Goal: Complete application form

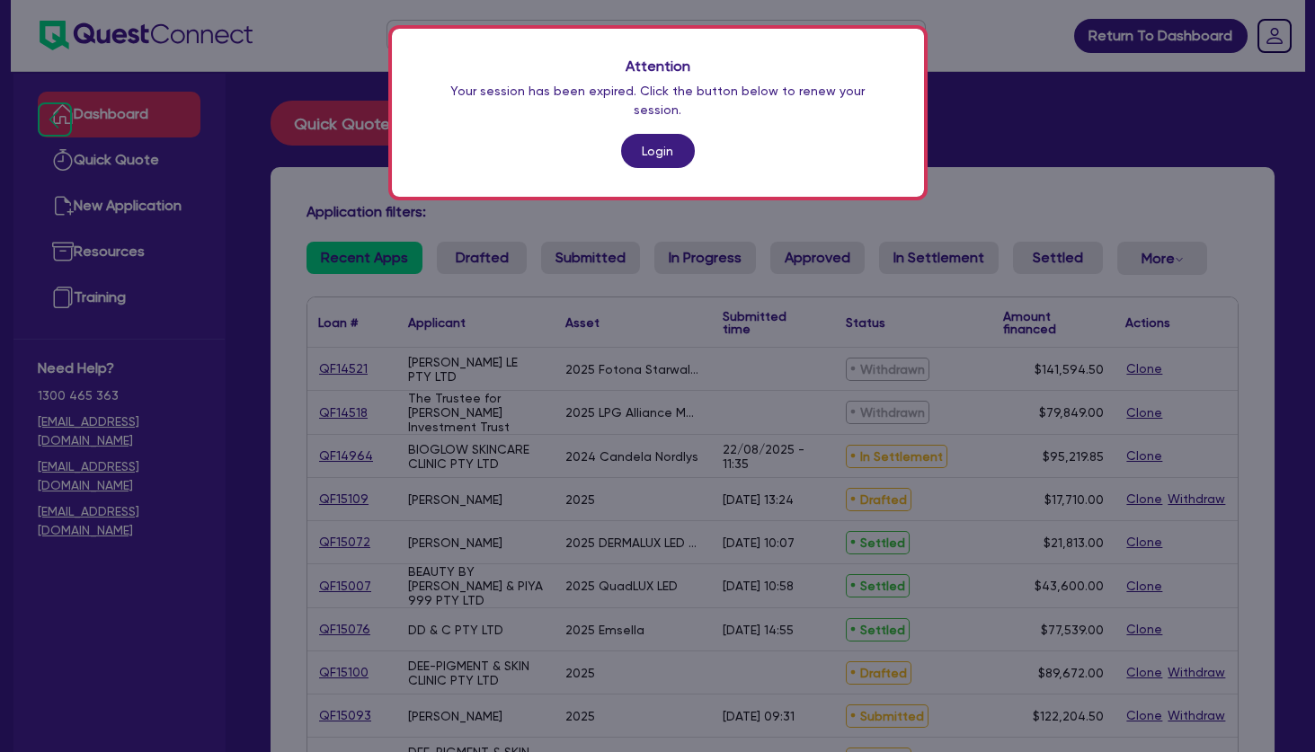
click at [643, 137] on link "Login" at bounding box center [658, 151] width 74 height 34
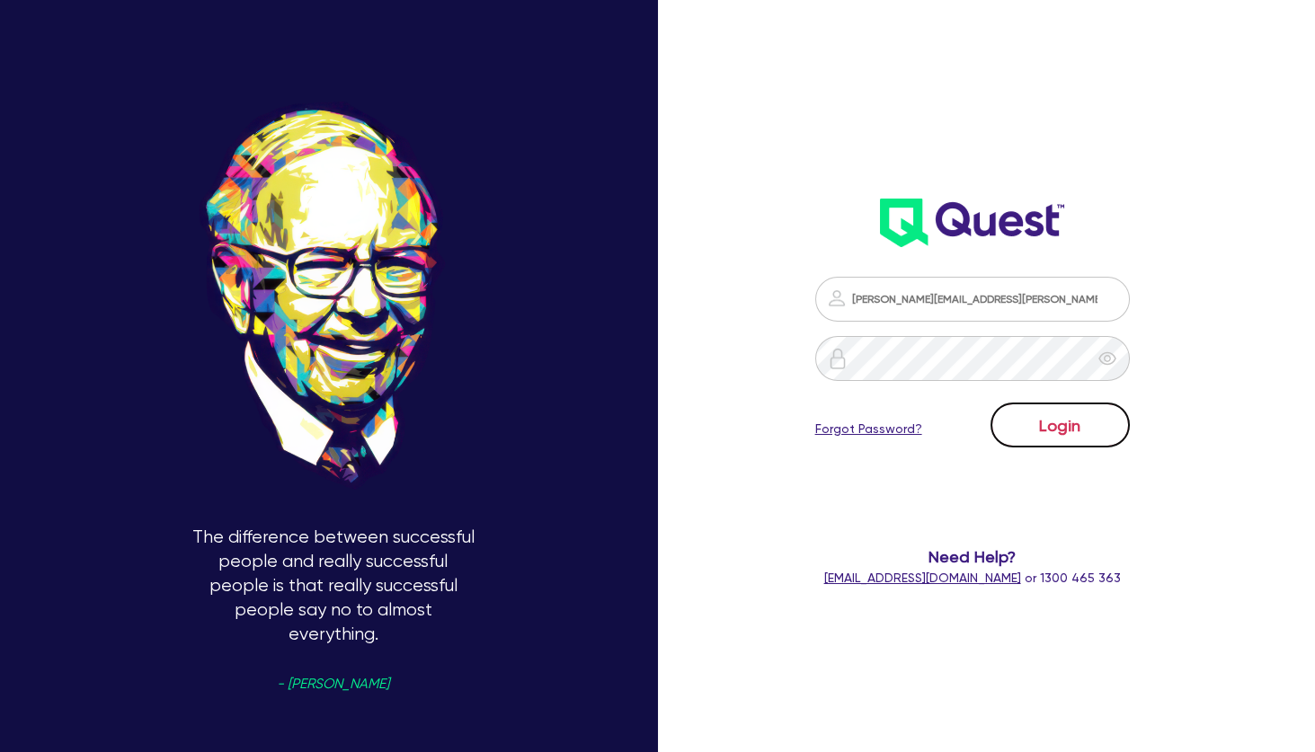
click at [1038, 433] on button "Login" at bounding box center [1059, 425] width 139 height 45
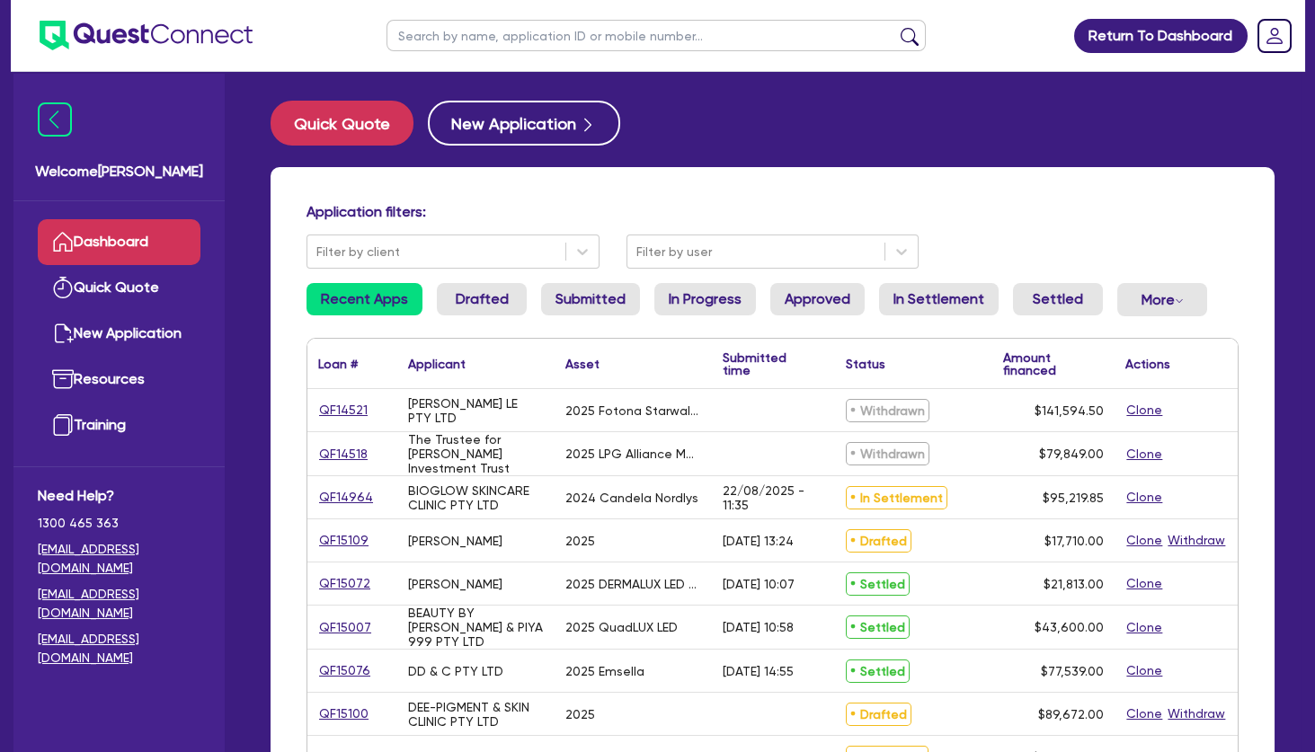
click at [566, 30] on input "text" at bounding box center [655, 35] width 539 height 31
type input "marjan"
click at [895, 27] on button "submit" at bounding box center [909, 39] width 29 height 25
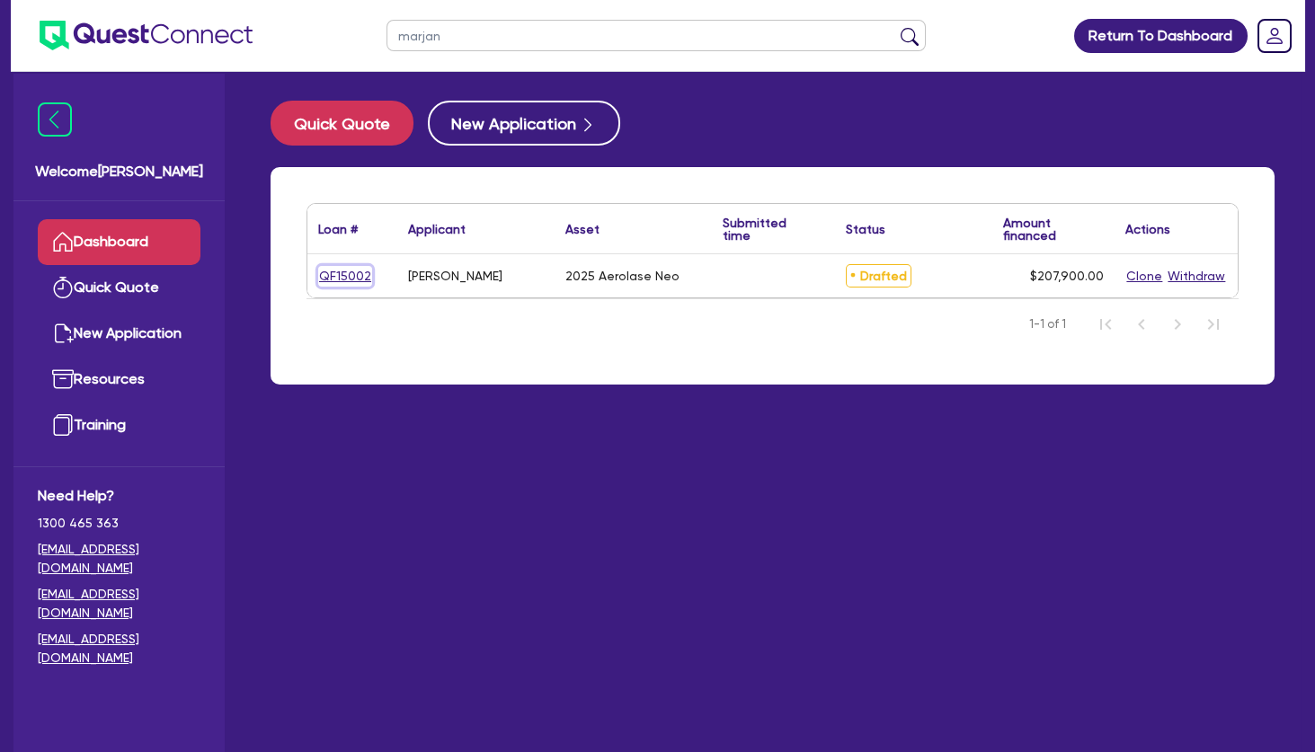
click at [355, 278] on link "QF15002" at bounding box center [345, 276] width 54 height 21
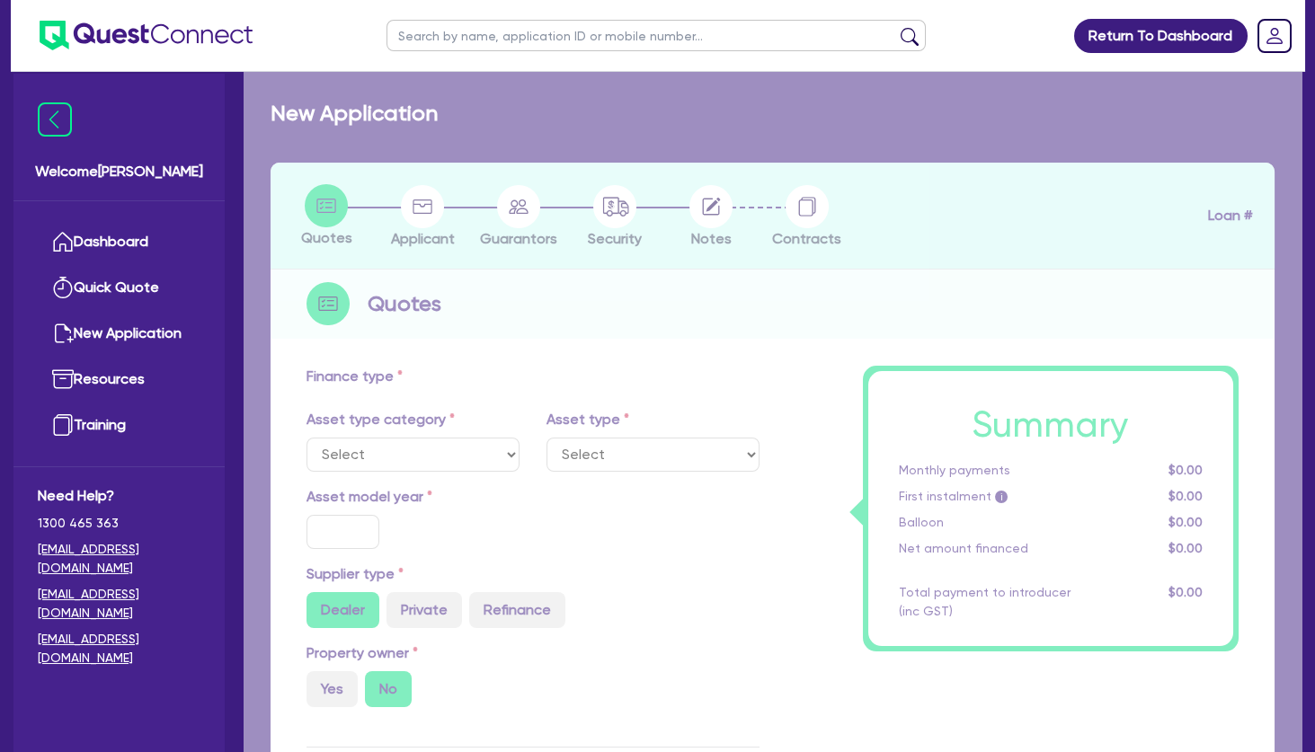
select select "SECONDARY_ASSETS"
type input "2025"
radio input "true"
type input "207,900"
type input "35"
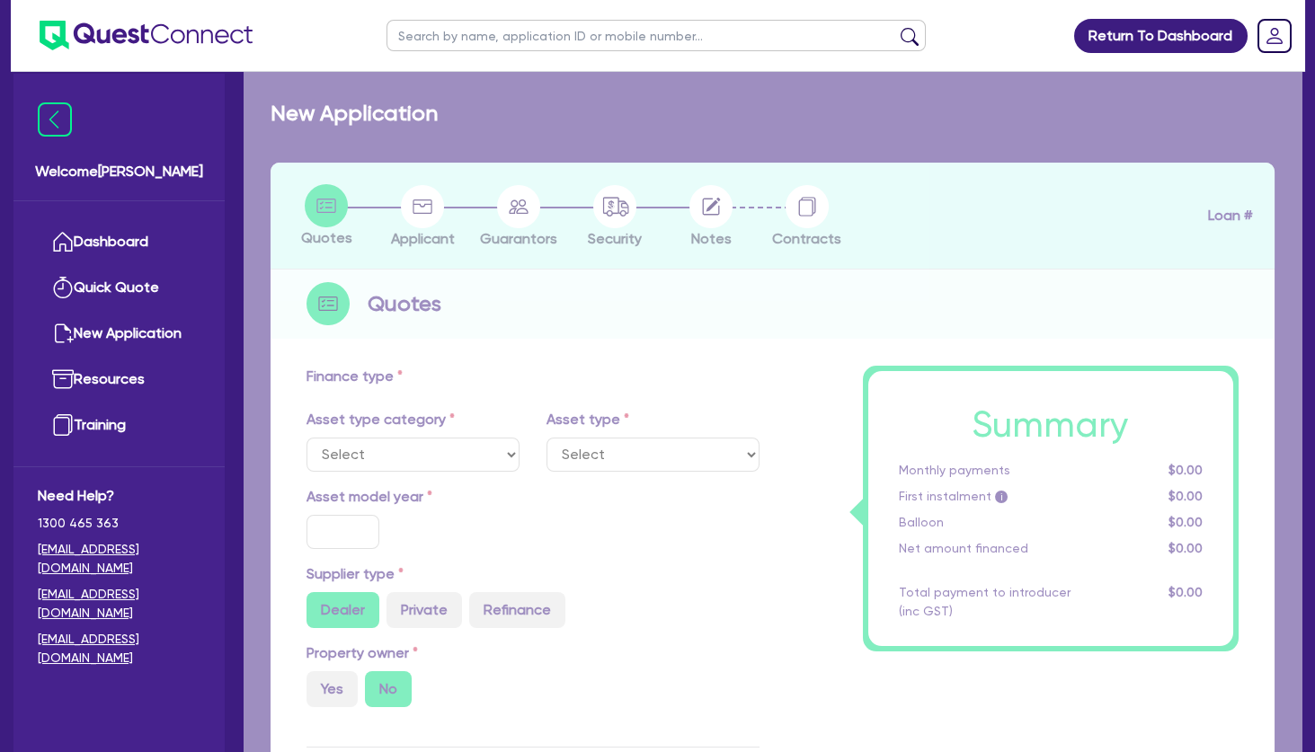
type input "72,765"
type input "7"
type input "500"
select select "MEDICAL_DENTAL_LABORATORY_EQUIPMENT"
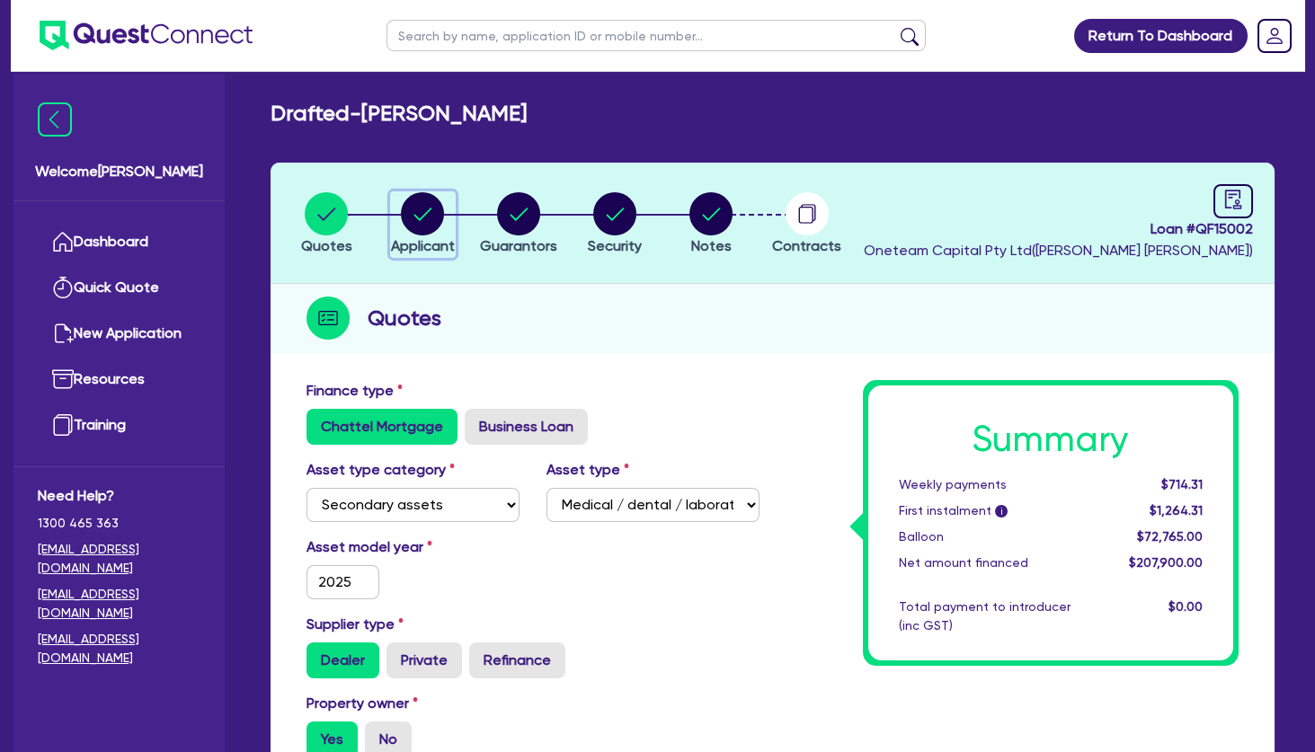
click at [426, 207] on circle "button" at bounding box center [422, 213] width 43 height 43
select select "SOLE_TRADER"
select select "HEALTH_BEAUTY"
select select "HAIR_BEAUTY_SALONS"
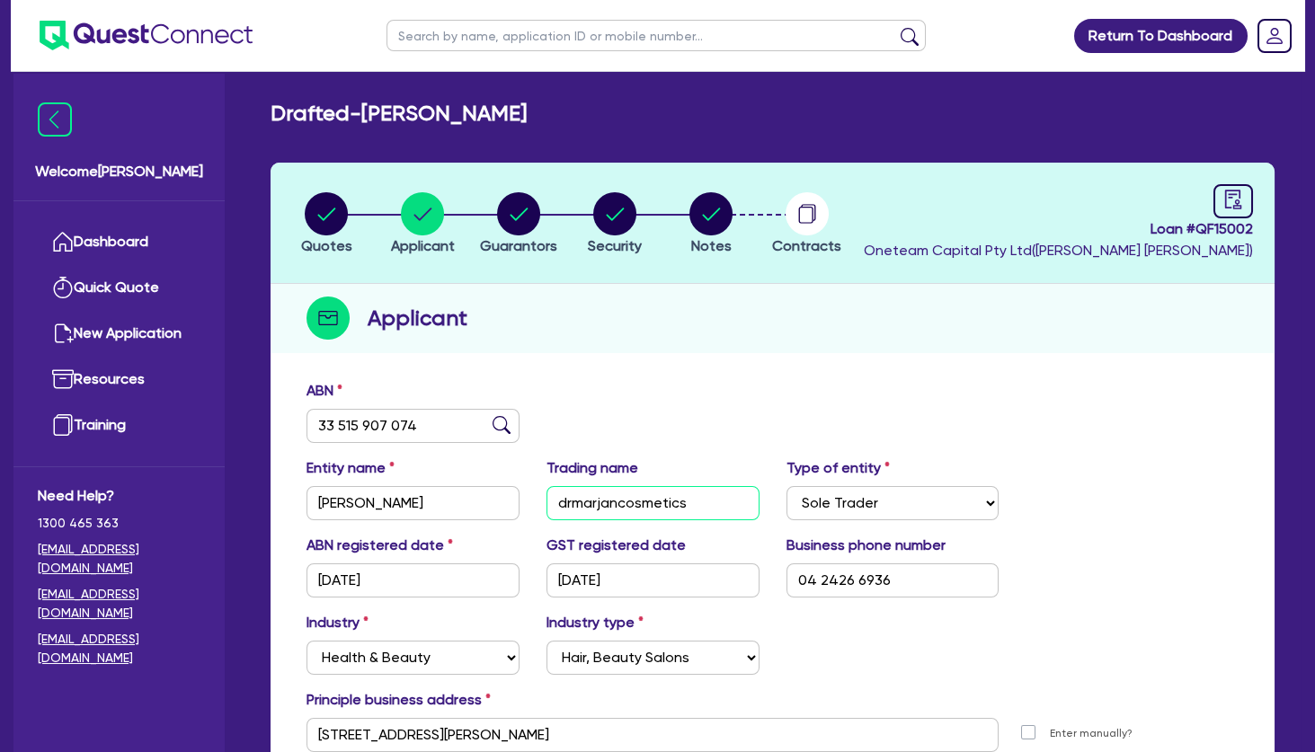
click at [606, 501] on input "drmarjancosmetics" at bounding box center [652, 503] width 213 height 34
click at [390, 429] on input "33 515 907 074" at bounding box center [412, 426] width 213 height 34
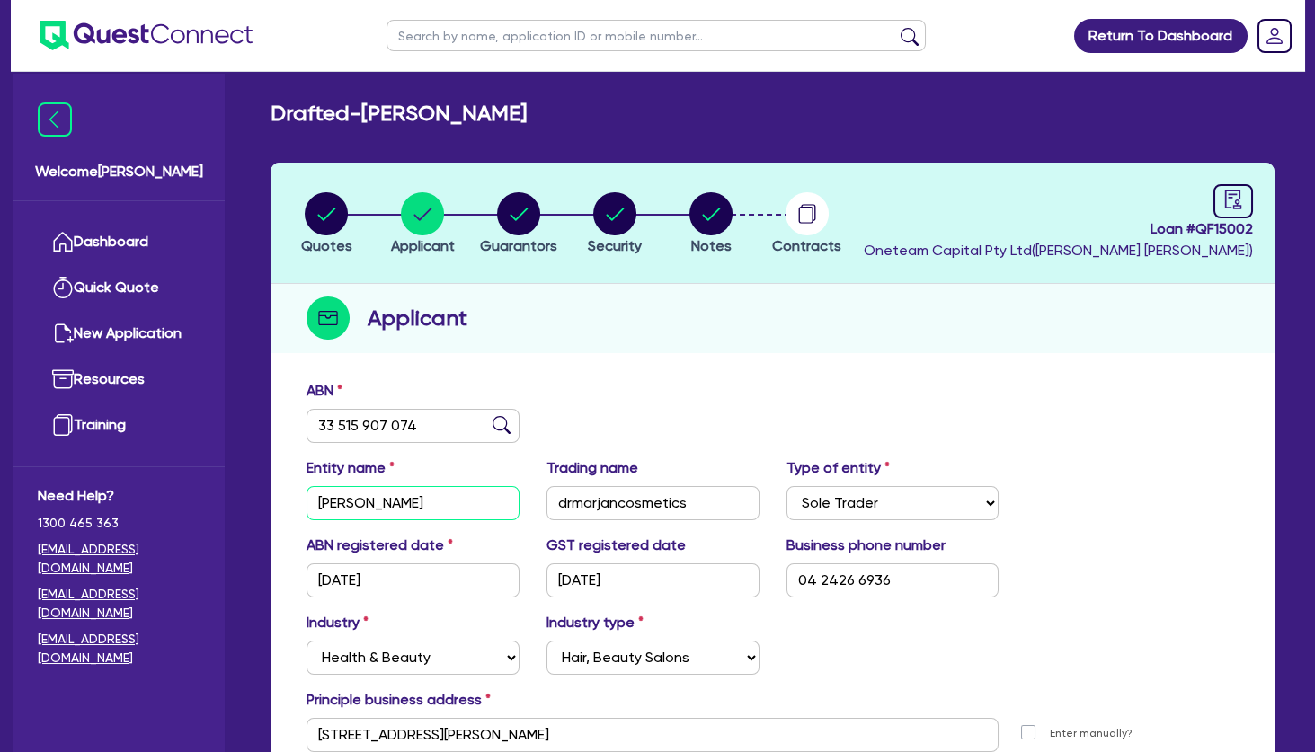
click at [432, 510] on input "[PERSON_NAME]" at bounding box center [412, 503] width 213 height 34
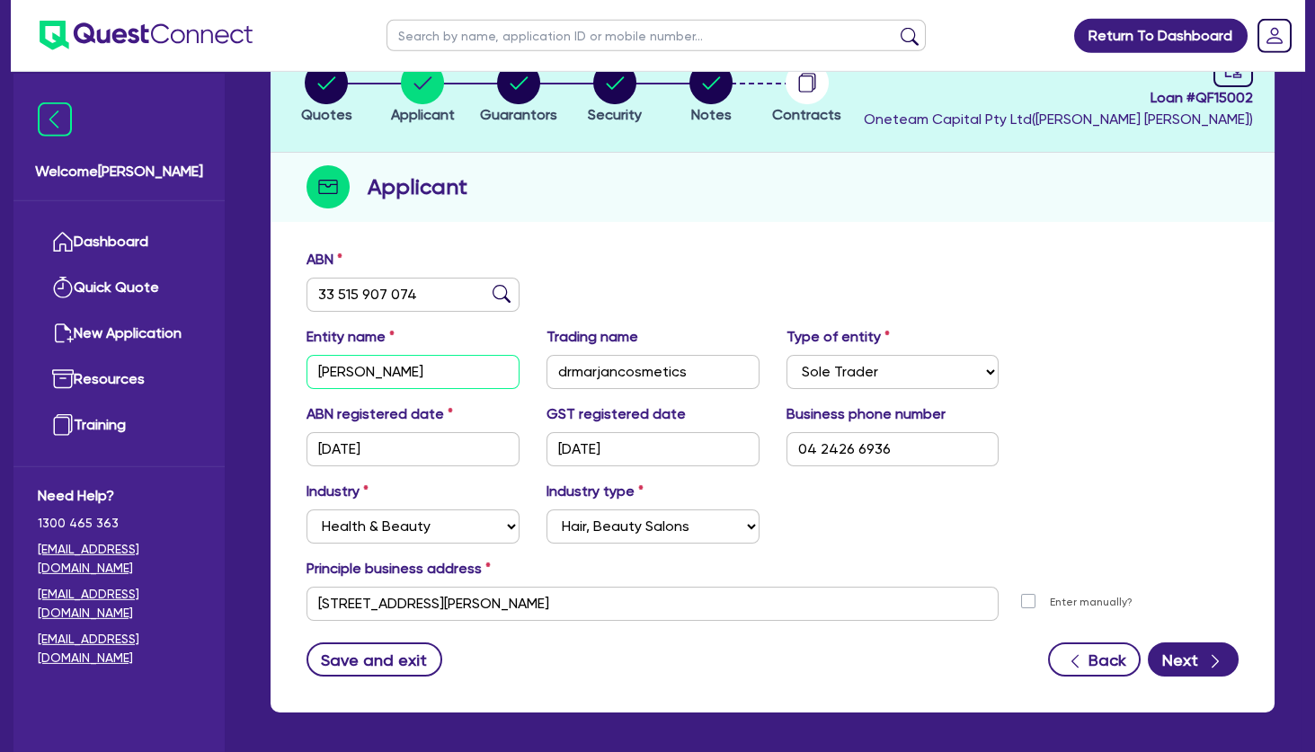
scroll to position [131, 0]
click at [513, 86] on icon "button" at bounding box center [518, 82] width 43 height 43
select select "MRS"
select select "[GEOGRAPHIC_DATA]"
select select "SINGLE"
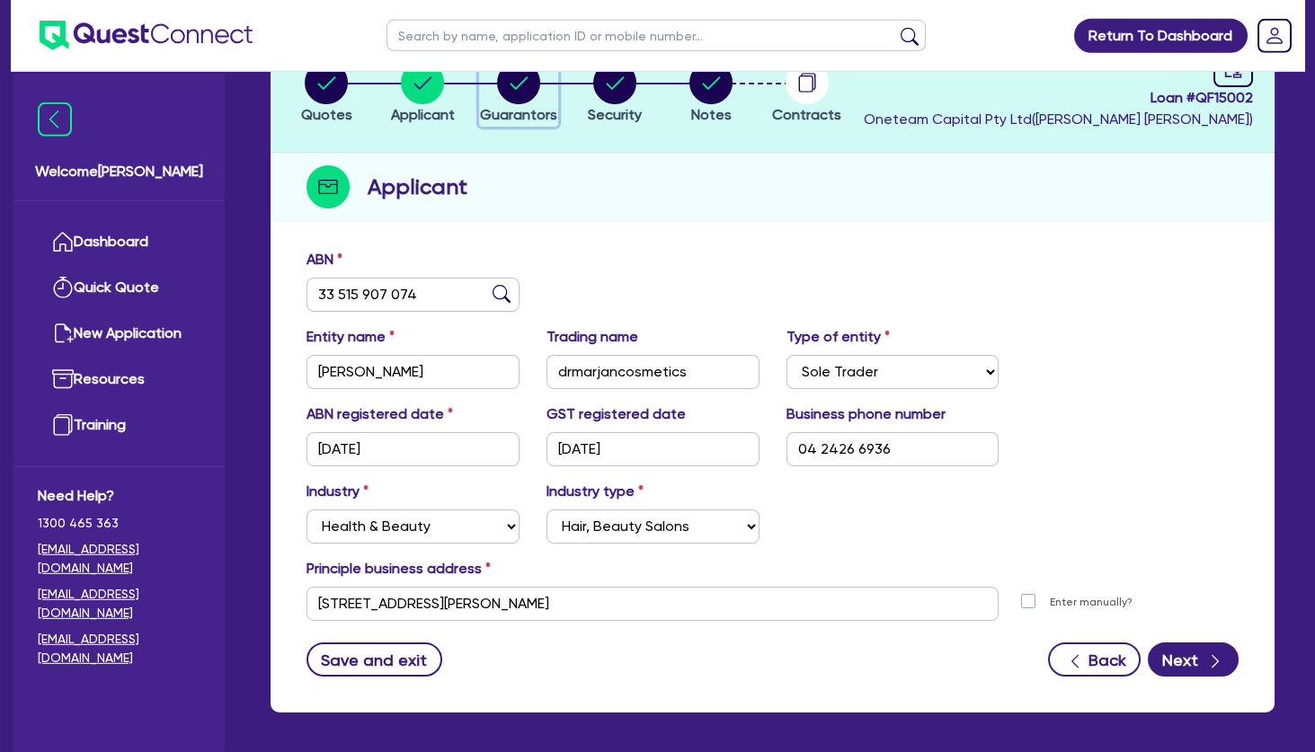
select select "PROPERTY"
select select "CASH"
select select "VEHICLE"
select select "HOUSEHOLD_PERSONAL"
select select "OTHER"
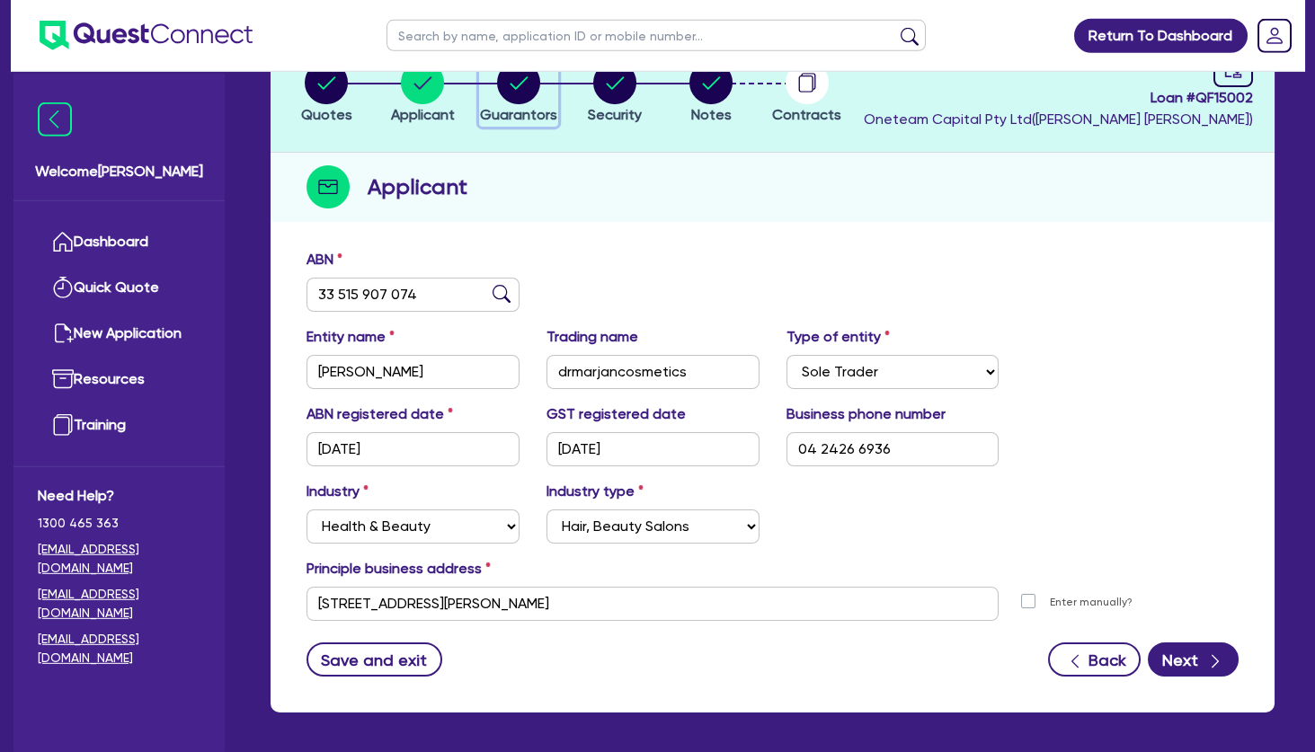
select select "MORTGAGE"
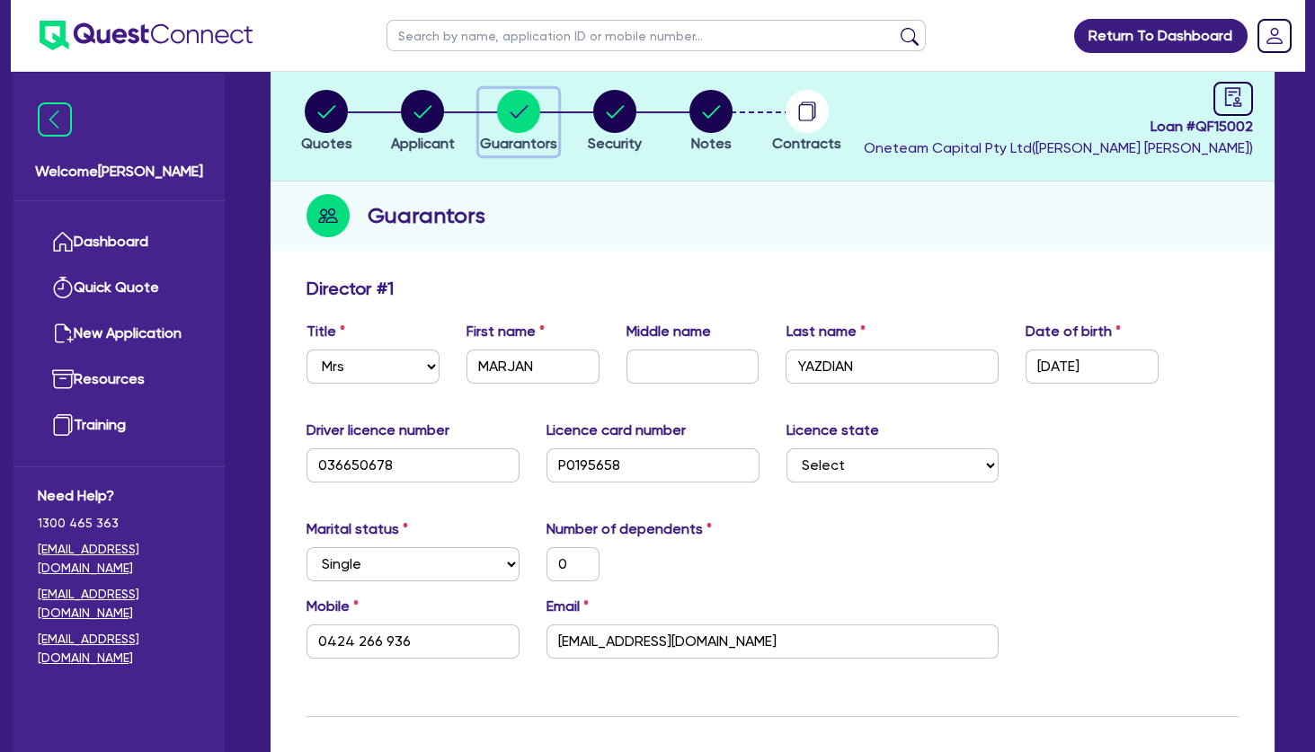
scroll to position [104, 0]
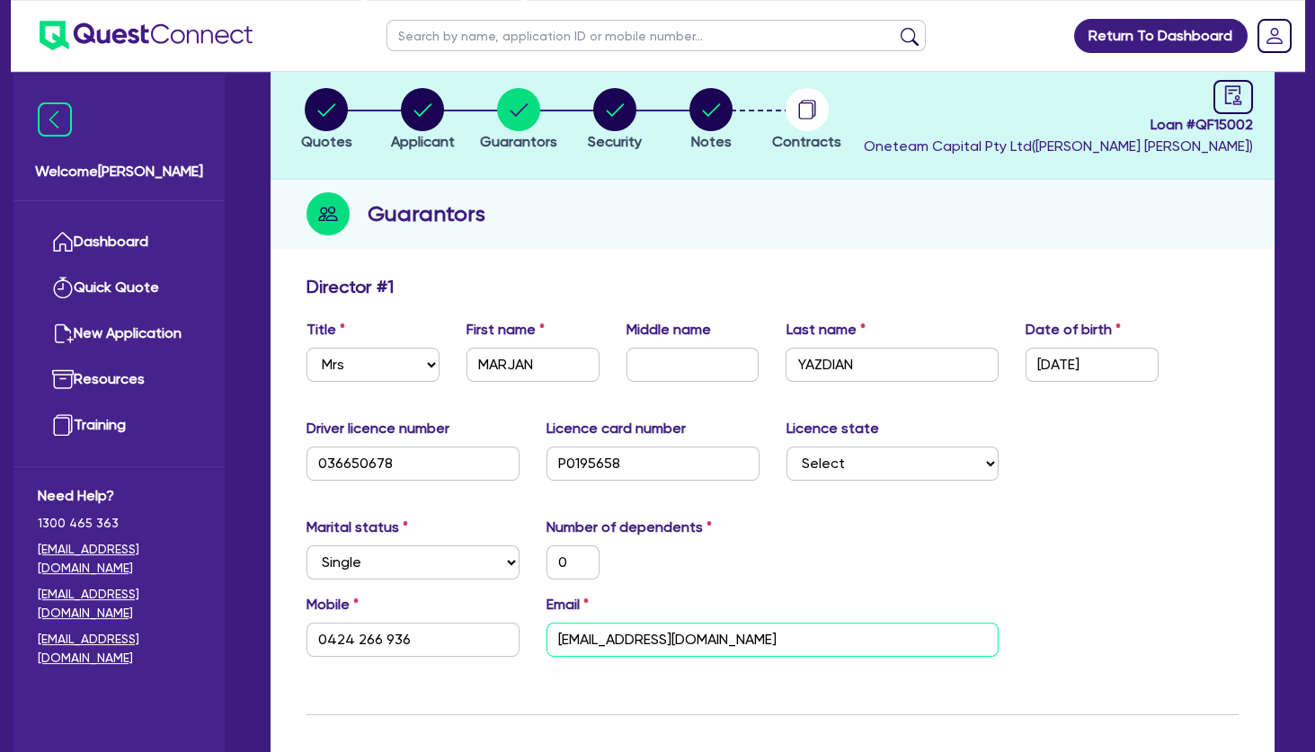
click at [630, 630] on input "[EMAIL_ADDRESS][DOMAIN_NAME]" at bounding box center [772, 640] width 453 height 34
